Goal: Information Seeking & Learning: Learn about a topic

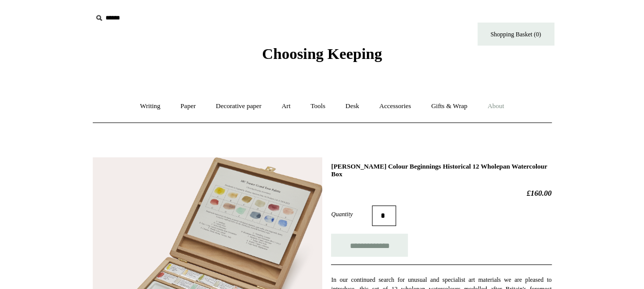
click at [508, 102] on link "About +" at bounding box center [495, 106] width 35 height 27
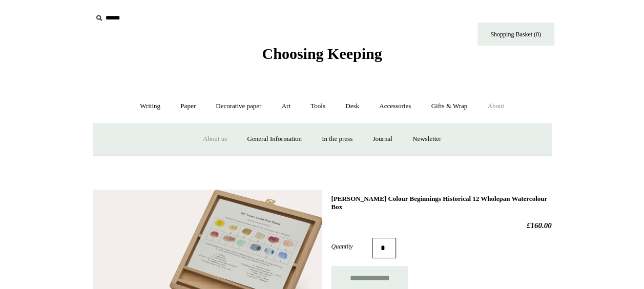
click at [204, 138] on link "About us" at bounding box center [215, 138] width 43 height 27
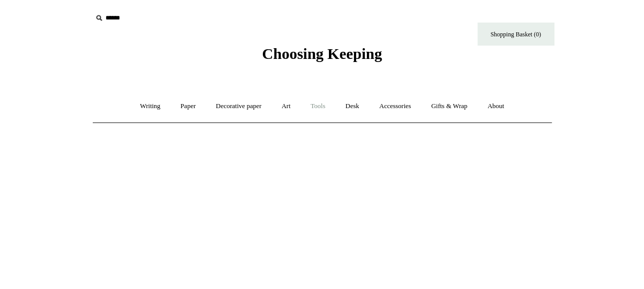
click at [317, 107] on link "Tools +" at bounding box center [317, 106] width 33 height 27
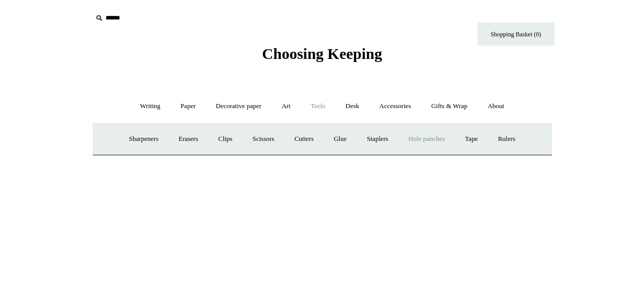
click at [454, 143] on link "Hole punches" at bounding box center [426, 138] width 55 height 27
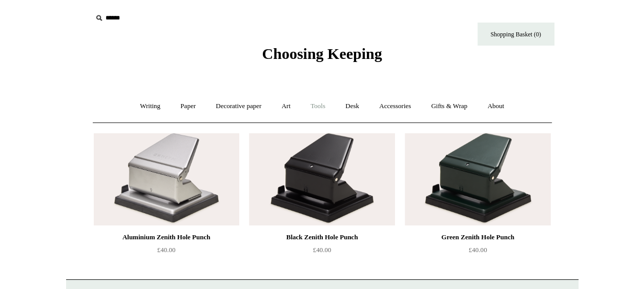
click at [317, 106] on link "Tools +" at bounding box center [317, 106] width 33 height 27
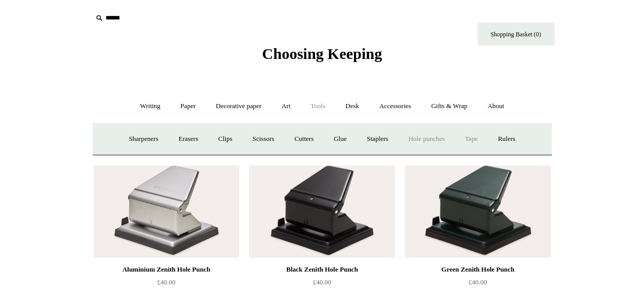
click at [475, 141] on link "Tape +" at bounding box center [470, 138] width 31 height 27
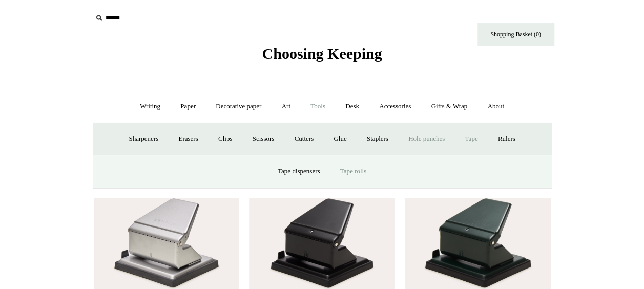
click at [353, 173] on link "Tape rolls" at bounding box center [353, 171] width 45 height 27
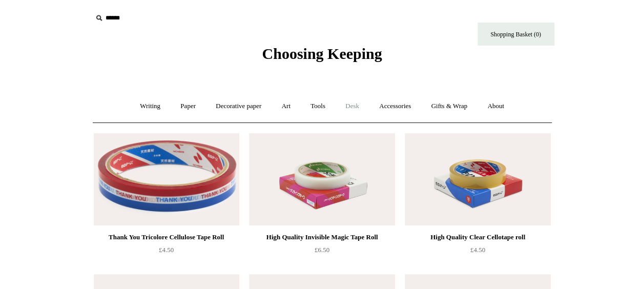
click at [353, 106] on link "Desk +" at bounding box center [352, 106] width 32 height 27
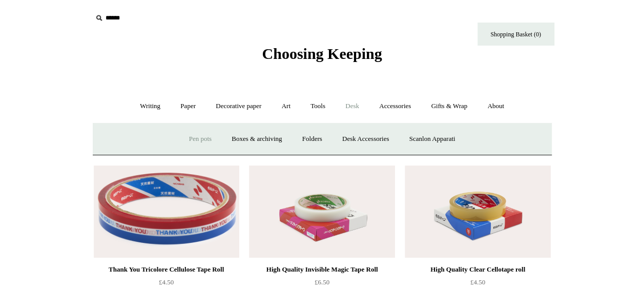
click at [201, 138] on link "Pen pots" at bounding box center [200, 138] width 41 height 27
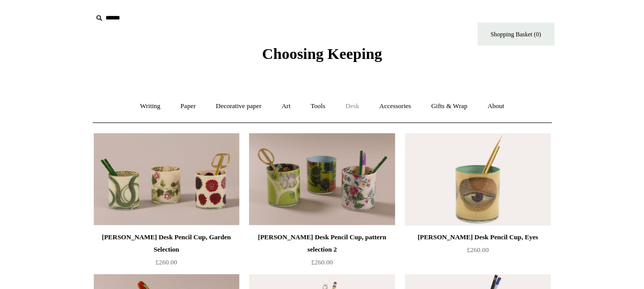
click at [351, 107] on link "Desk +" at bounding box center [352, 106] width 32 height 27
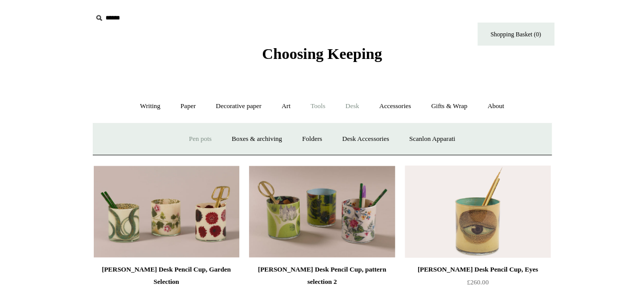
click at [319, 107] on link "Tools +" at bounding box center [317, 106] width 33 height 27
click at [388, 106] on link "Accessories +" at bounding box center [395, 106] width 50 height 27
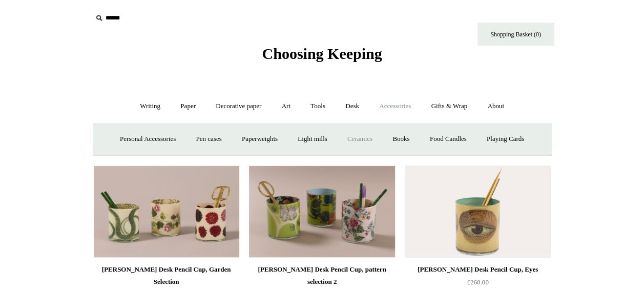
click at [372, 137] on link "Ceramics +" at bounding box center [360, 138] width 44 height 27
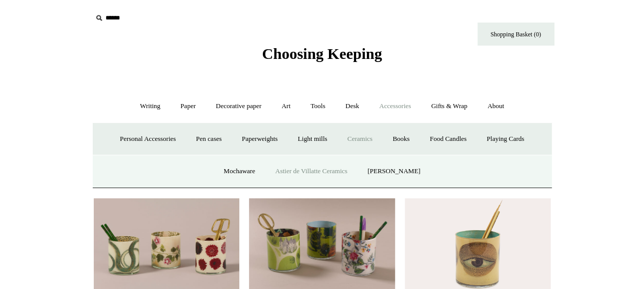
click at [328, 176] on link "Astier de Villatte Ceramics" at bounding box center [311, 171] width 91 height 27
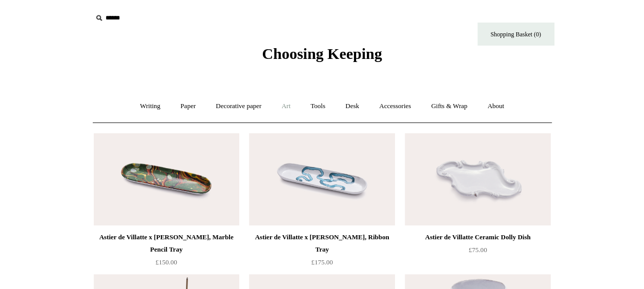
click at [288, 107] on link "Art +" at bounding box center [285, 106] width 27 height 27
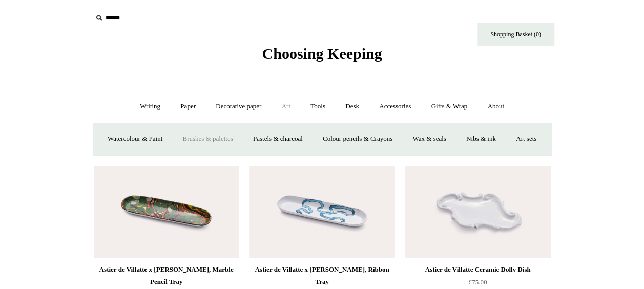
click at [230, 143] on link "Brushes & palettes" at bounding box center [207, 138] width 69 height 27
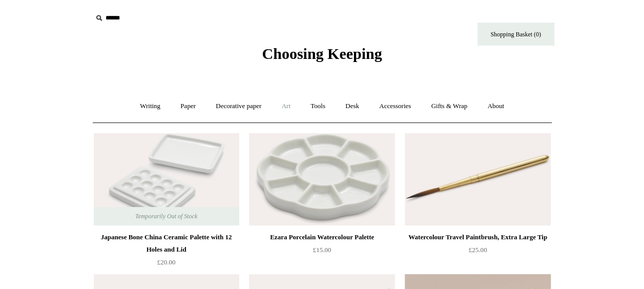
click at [288, 107] on link "Art +" at bounding box center [285, 106] width 27 height 27
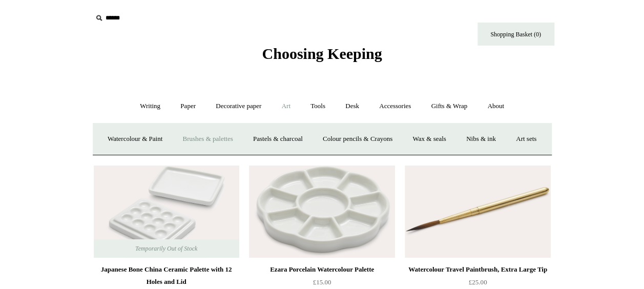
click at [218, 139] on link "Brushes & palettes" at bounding box center [207, 138] width 69 height 27
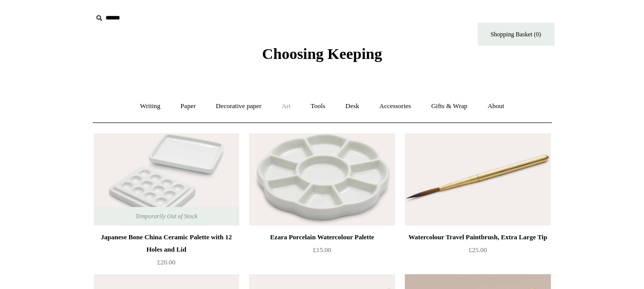
click at [289, 110] on link "Art +" at bounding box center [285, 106] width 27 height 27
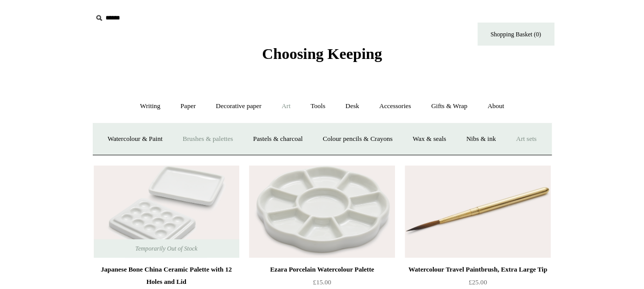
click at [507, 153] on link "Art sets" at bounding box center [526, 138] width 39 height 27
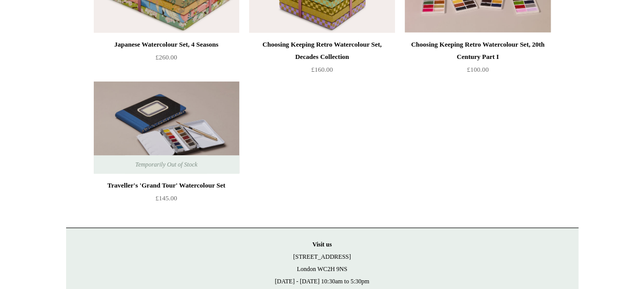
scroll to position [225, 0]
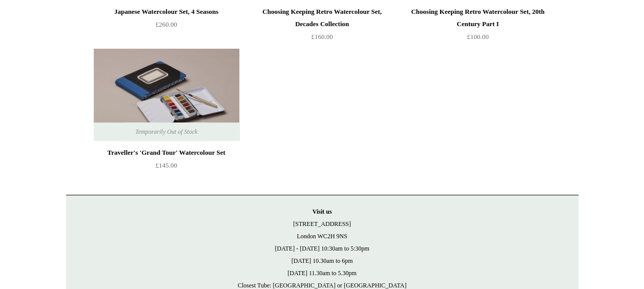
click at [164, 85] on img at bounding box center [166, 95] width 145 height 92
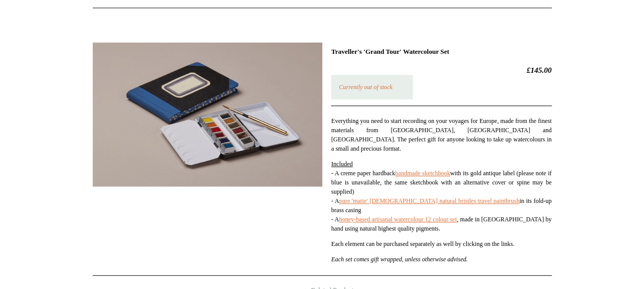
scroll to position [123, 0]
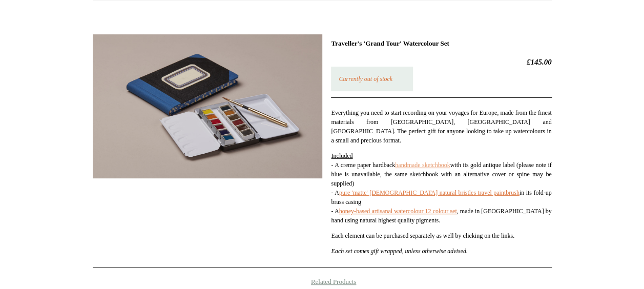
click at [426, 161] on link "handmade sketchbook" at bounding box center [422, 164] width 55 height 7
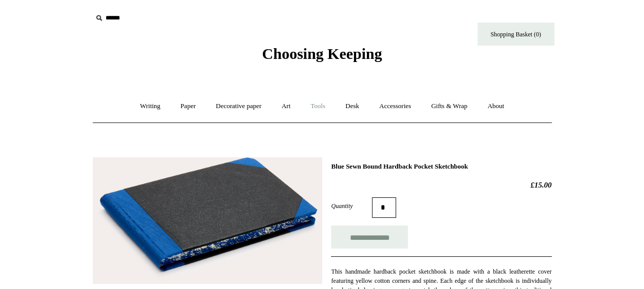
click at [327, 108] on link "Tools +" at bounding box center [317, 106] width 33 height 27
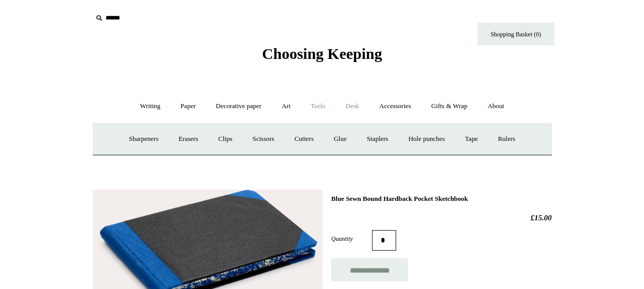
click at [347, 110] on link "Desk +" at bounding box center [352, 106] width 32 height 27
click at [288, 106] on link "Art +" at bounding box center [285, 106] width 27 height 27
click at [235, 139] on link "Brushes & palettes" at bounding box center [207, 138] width 69 height 27
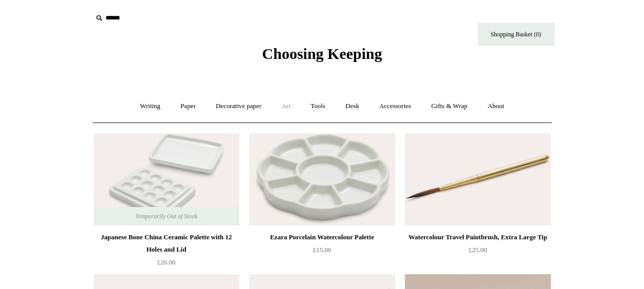
click at [280, 110] on link "Art +" at bounding box center [285, 106] width 27 height 27
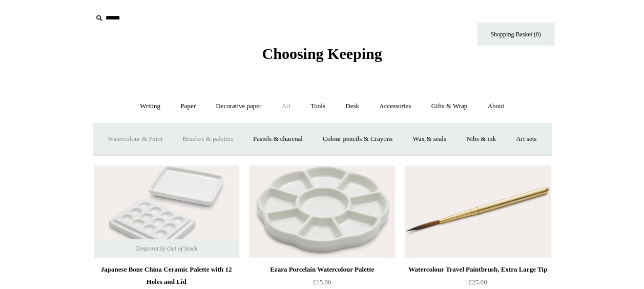
click at [160, 141] on link "Watercolour & Paint" at bounding box center [134, 138] width 73 height 27
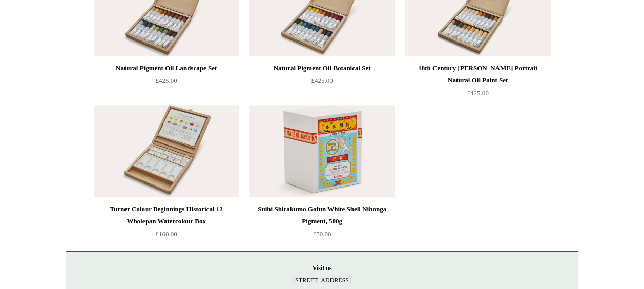
scroll to position [2336, 0]
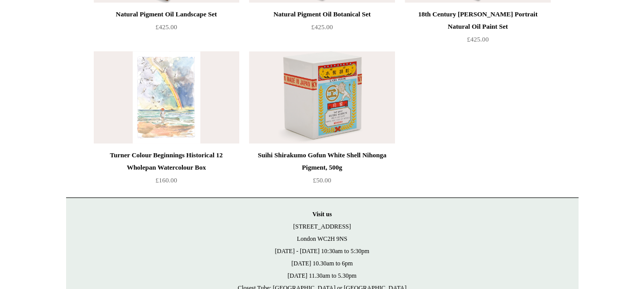
click at [173, 113] on img at bounding box center [166, 97] width 145 height 92
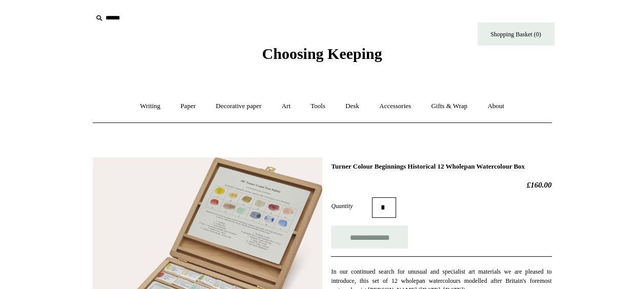
click at [96, 18] on icon at bounding box center [98, 17] width 11 height 11
click at [104, 16] on input "text" at bounding box center [155, 18] width 126 height 19
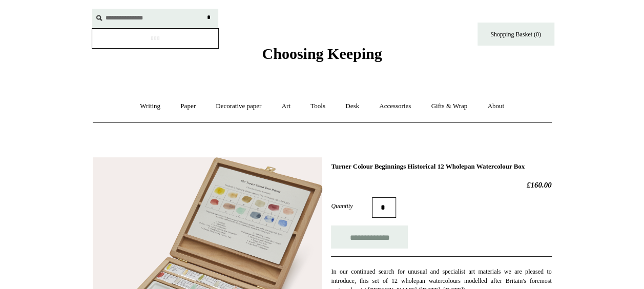
type input "**********"
click at [204, 9] on input "*" at bounding box center [209, 18] width 10 height 18
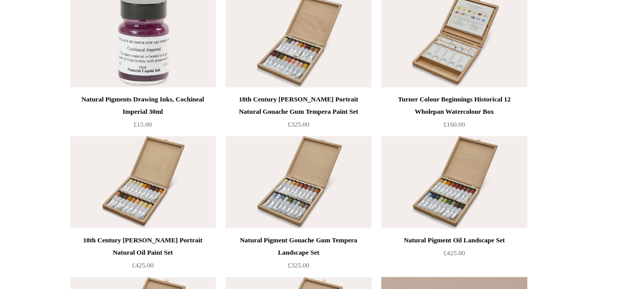
scroll to position [1045, 0]
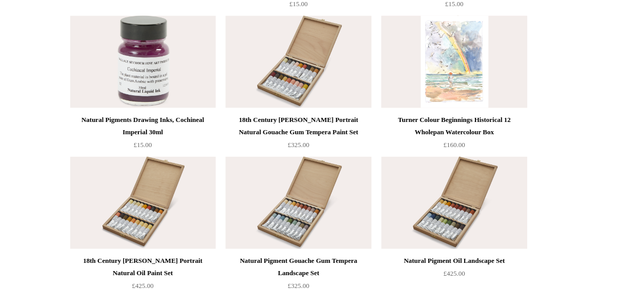
click at [471, 69] on img at bounding box center [453, 62] width 145 height 92
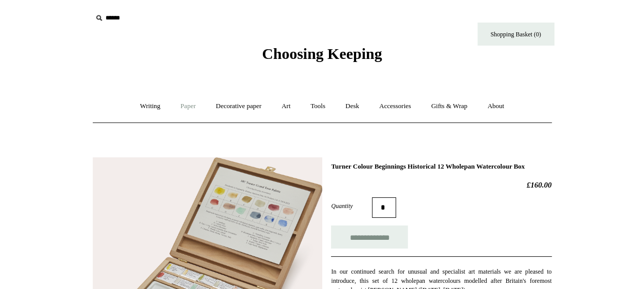
click at [185, 108] on link "Paper +" at bounding box center [188, 106] width 34 height 27
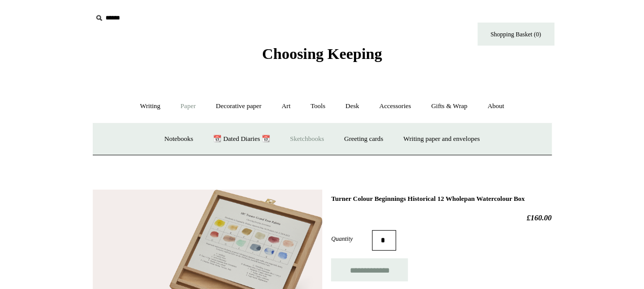
click at [300, 137] on link "Sketchbooks +" at bounding box center [307, 138] width 52 height 27
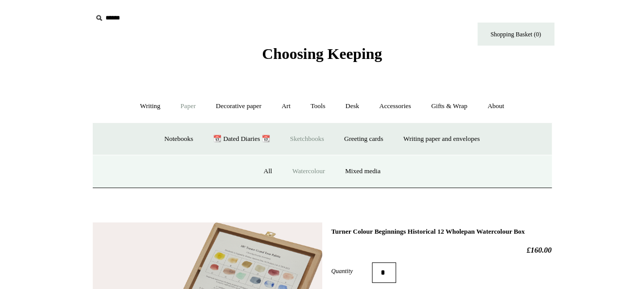
click at [310, 171] on link "Watercolour" at bounding box center [308, 171] width 51 height 27
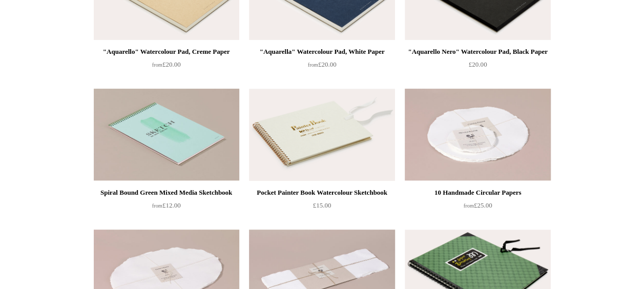
scroll to position [183, 0]
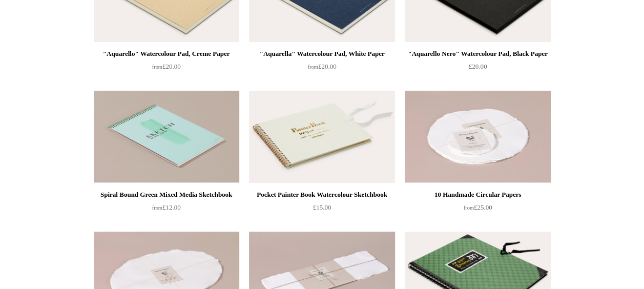
click at [308, 128] on img at bounding box center [321, 137] width 145 height 92
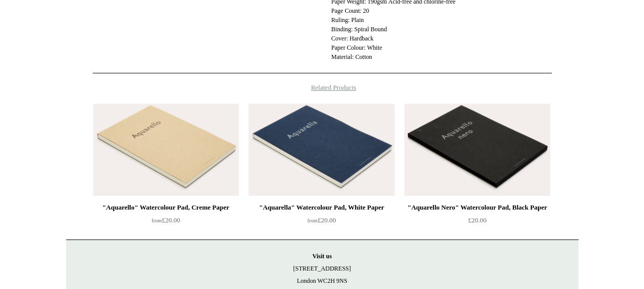
scroll to position [406, 0]
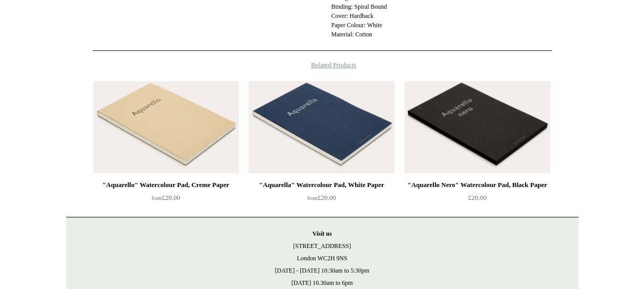
click at [350, 121] on img at bounding box center [320, 127] width 145 height 92
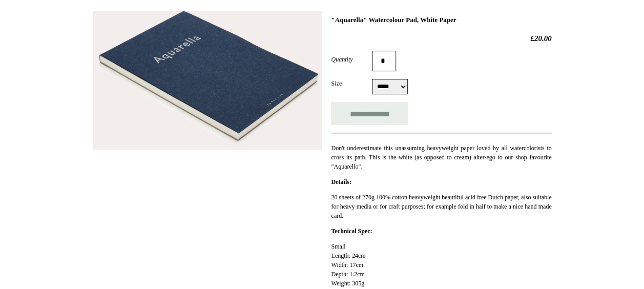
scroll to position [30, 0]
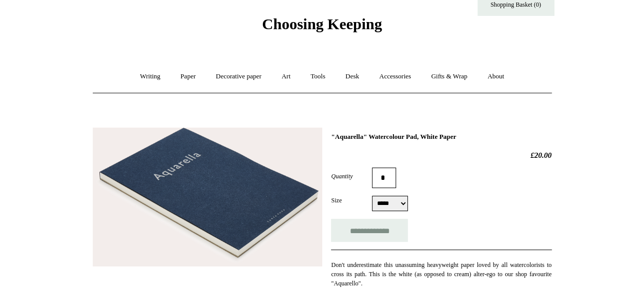
drag, startPoint x: 486, startPoint y: 133, endPoint x: 327, endPoint y: 134, distance: 158.8
copy h1 ""Aquarella" Watercolour Pad, White Paper"
